Goal: Information Seeking & Learning: Learn about a topic

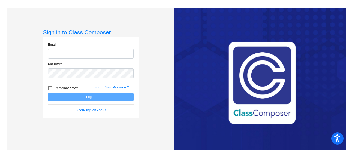
type input "[EMAIL_ADDRESS][DOMAIN_NAME]"
click at [48, 89] on div at bounding box center [50, 88] width 4 height 4
click at [50, 91] on input "Remember Me?" at bounding box center [50, 91] width 0 height 0
checkbox input "true"
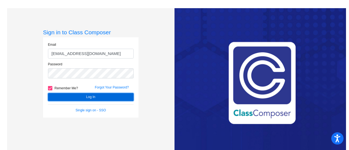
click at [76, 95] on button "Log In" at bounding box center [91, 97] width 86 height 8
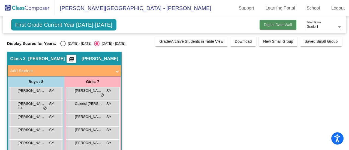
click at [272, 25] on span "Digital Data Wall" at bounding box center [278, 25] width 28 height 4
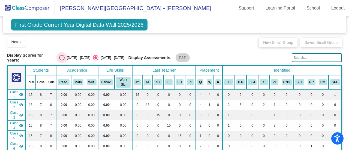
click at [63, 58] on div "Select an option" at bounding box center [61, 57] width 5 height 5
click at [62, 61] on input "[DATE] - [DATE]" at bounding box center [62, 61] width 0 height 0
radio input "true"
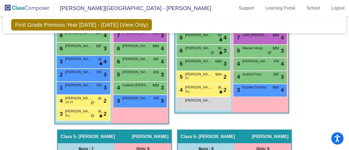
scroll to position [332, 0]
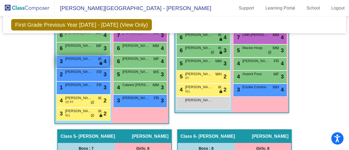
click at [90, 61] on div "3 [PERSON_NAME] IK lock do_not_disturb_alt 4" at bounding box center [83, 61] width 52 height 11
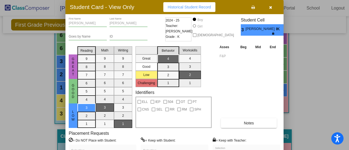
click at [251, 32] on span "[PERSON_NAME]" at bounding box center [261, 29] width 30 height 6
click at [190, 8] on span "Historical Student Record" at bounding box center [189, 7] width 43 height 4
click at [270, 7] on icon "button" at bounding box center [270, 7] width 3 height 4
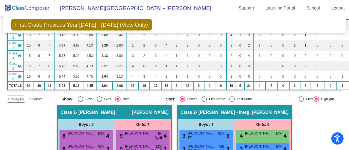
scroll to position [0, 0]
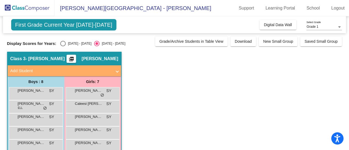
scroll to position [0, 0]
